Goal: Find specific page/section: Find specific page/section

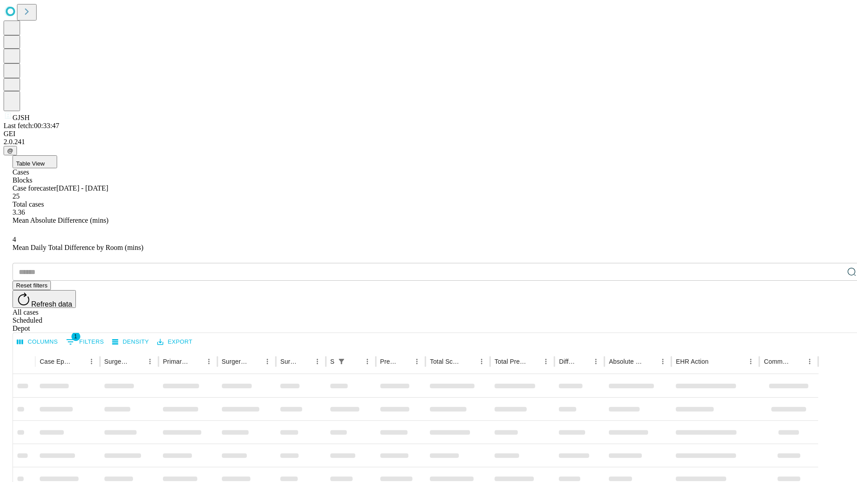
click at [834, 325] on div "Depot" at bounding box center [438, 329] width 850 height 8
